Goal: Task Accomplishment & Management: Manage account settings

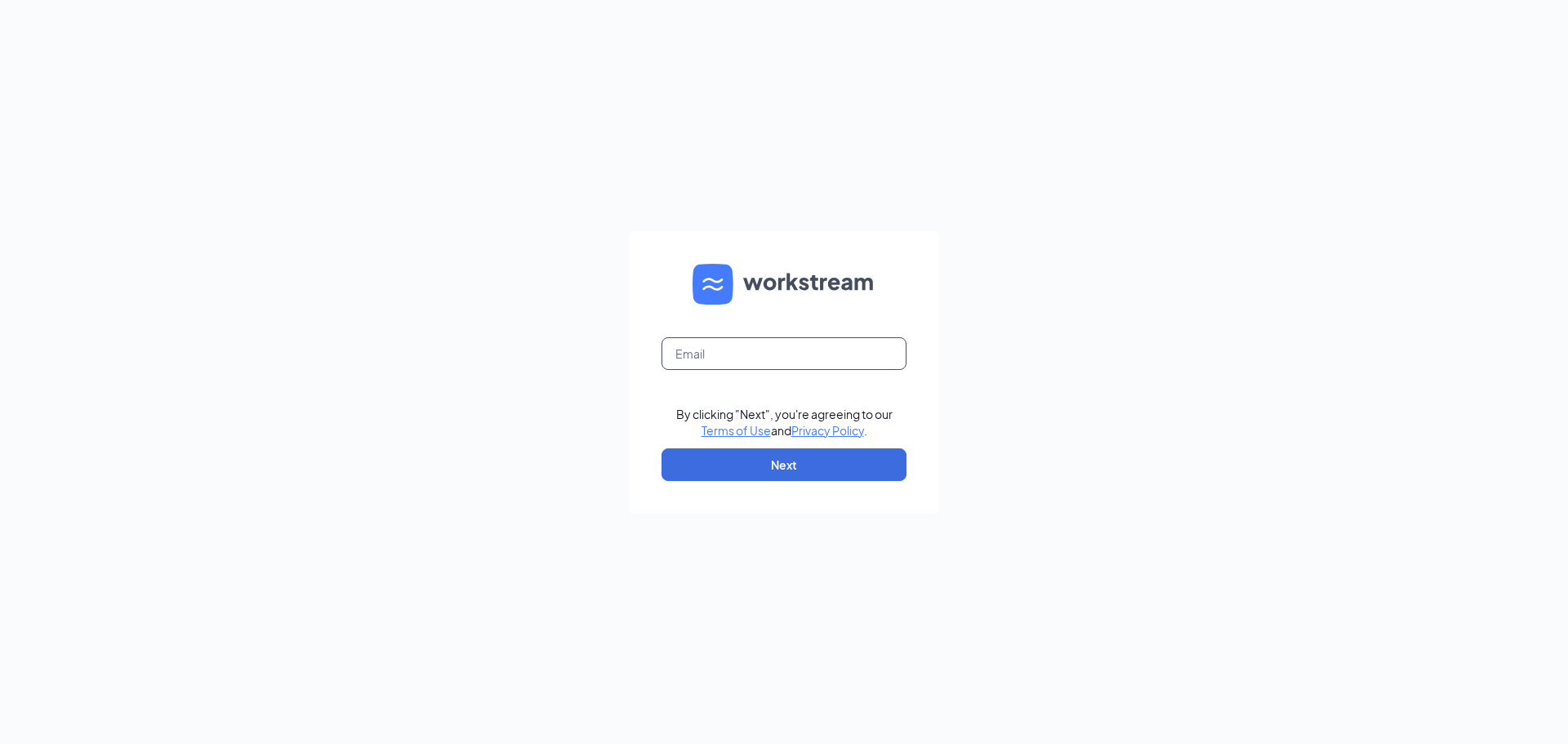
click at [783, 346] on input "text" at bounding box center [784, 353] width 245 height 32
type input "Kassie.jones@eatchickfila.com"
click at [819, 466] on button "Next" at bounding box center [784, 464] width 245 height 32
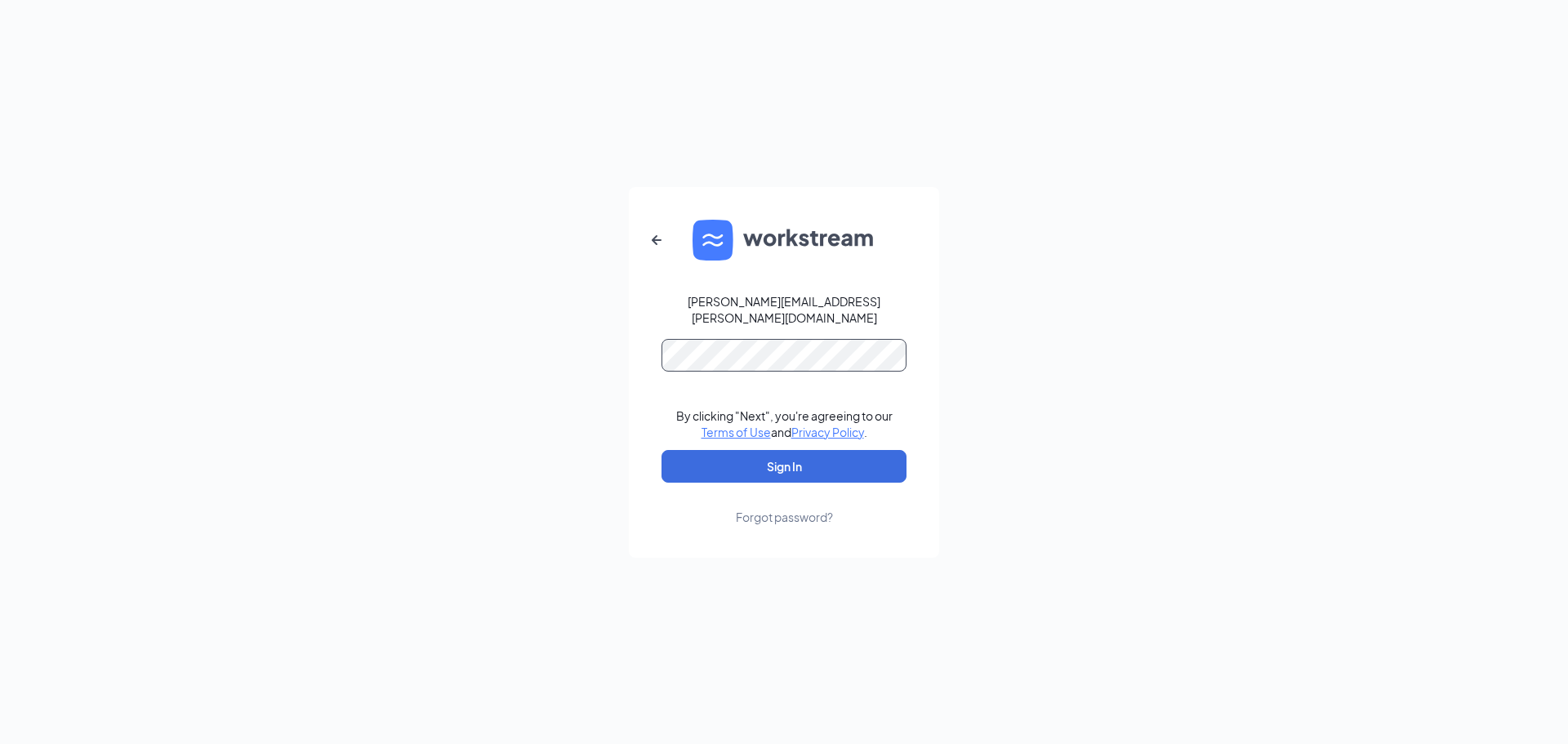
click at [662, 450] on button "Sign In" at bounding box center [784, 466] width 245 height 32
click at [782, 455] on button "Sign In" at bounding box center [784, 466] width 245 height 32
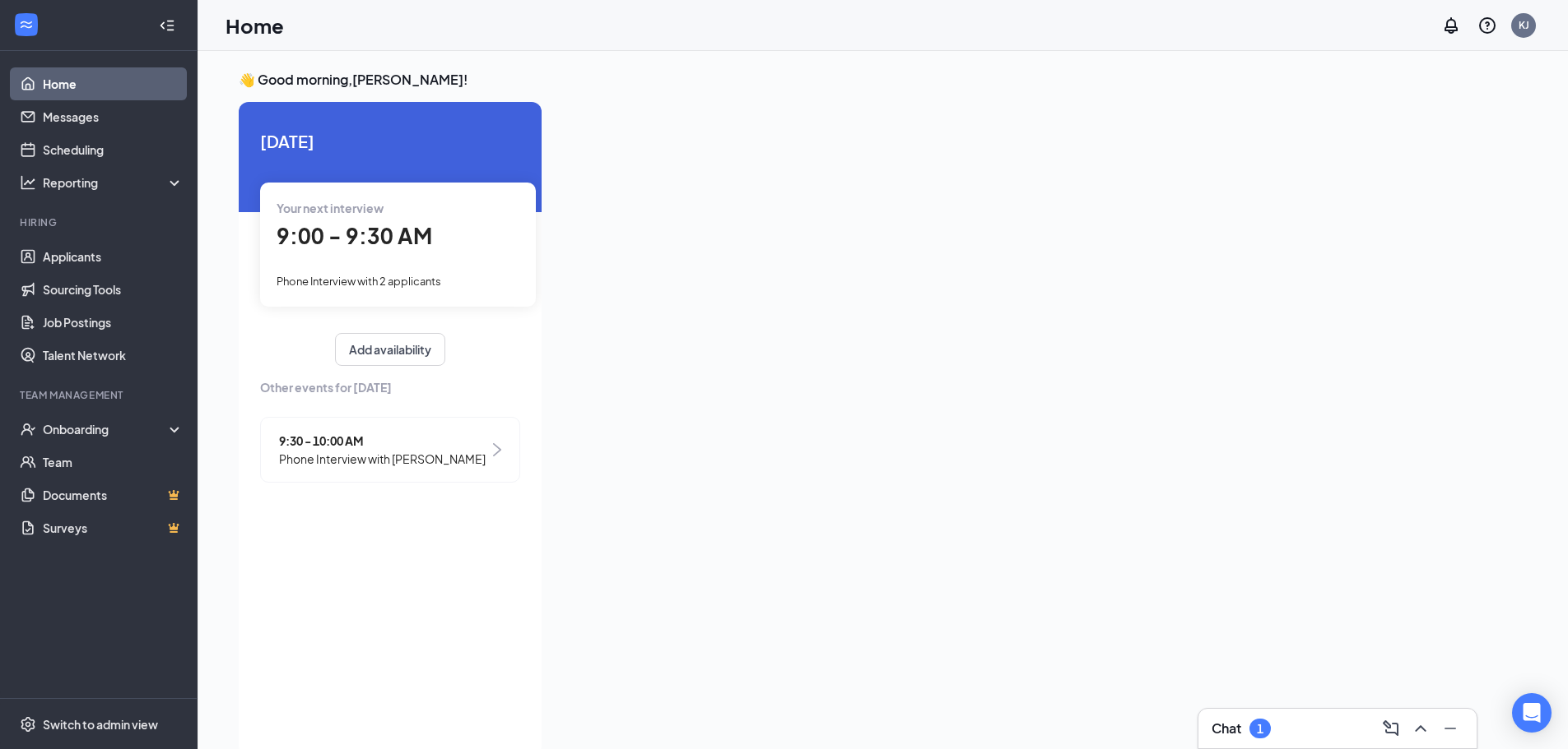
click at [366, 277] on span "Phone Interview with 2 applicants" at bounding box center [358, 281] width 164 height 13
